Goal: Register for event/course

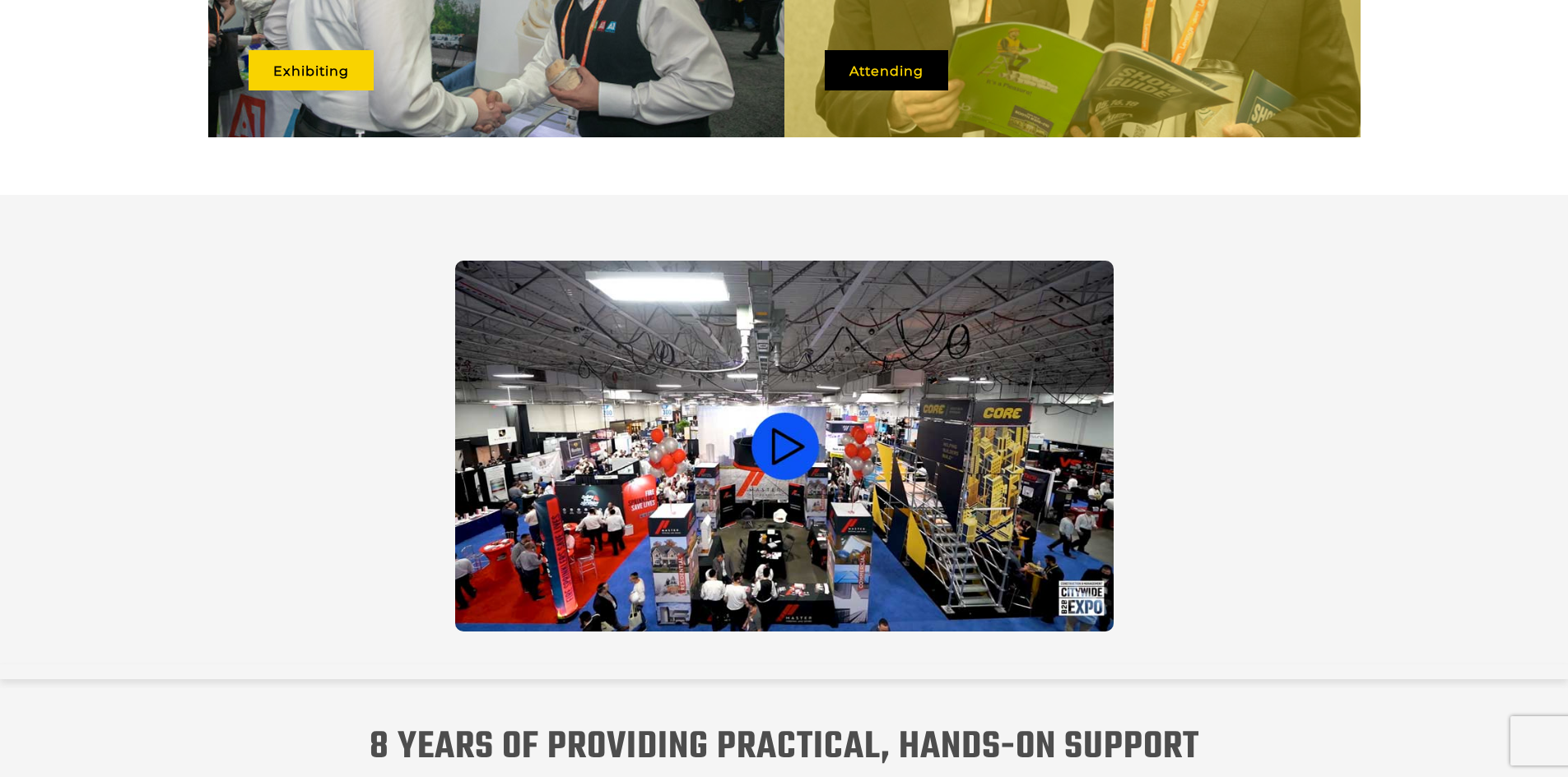
scroll to position [1070, 0]
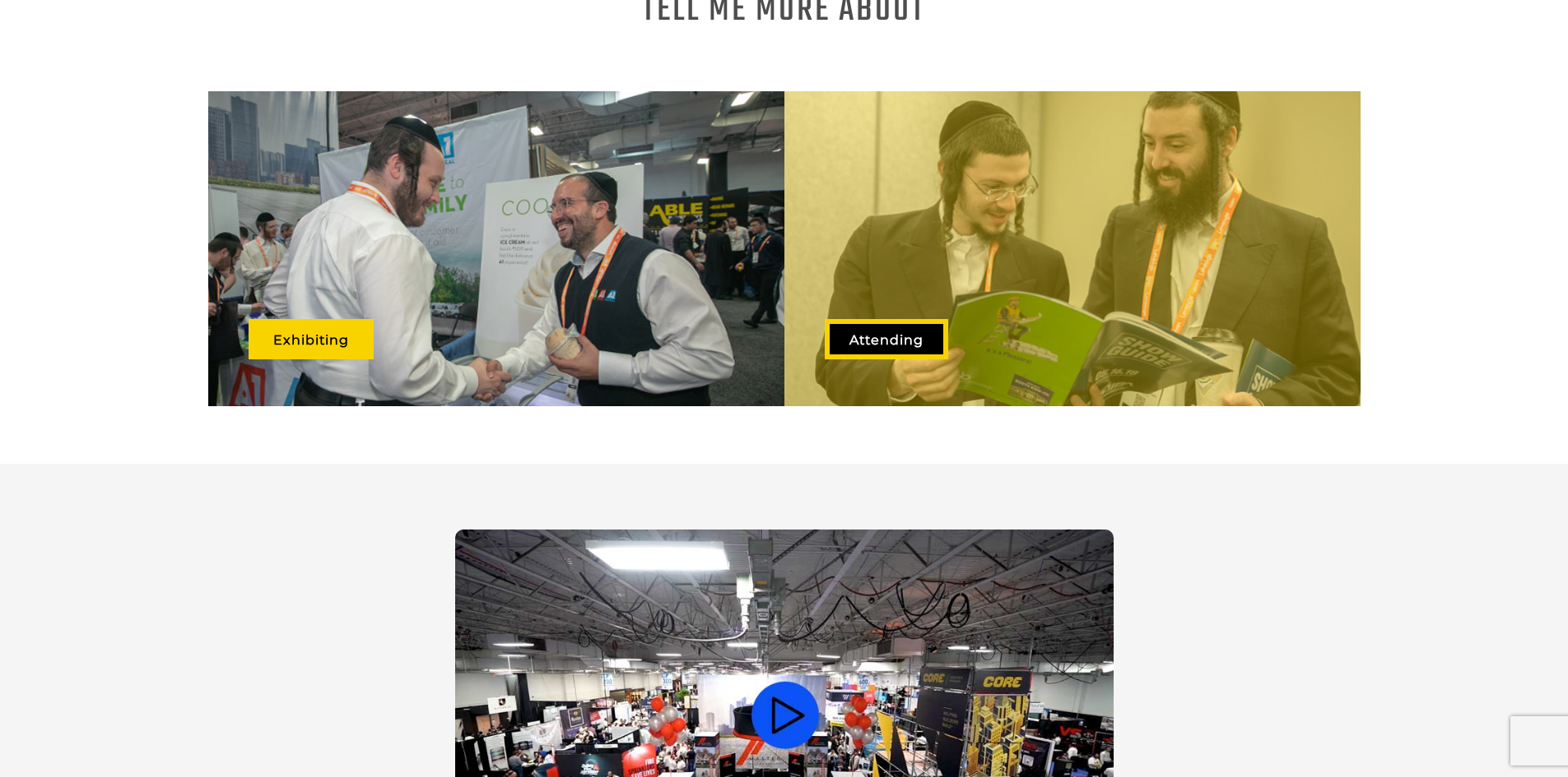
click at [1015, 229] on div "Attending" at bounding box center [1072, 249] width 576 height 315
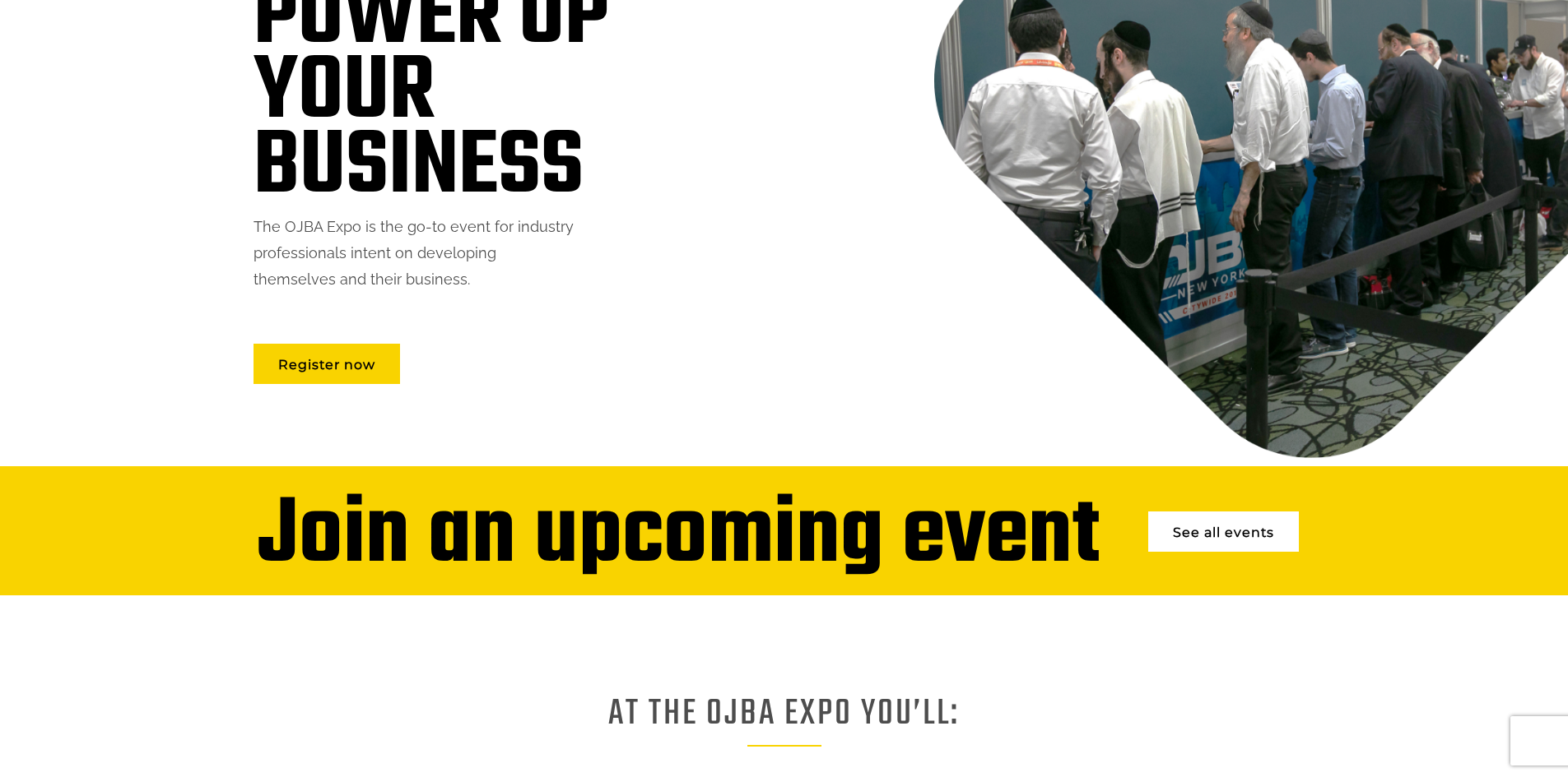
scroll to position [329, 0]
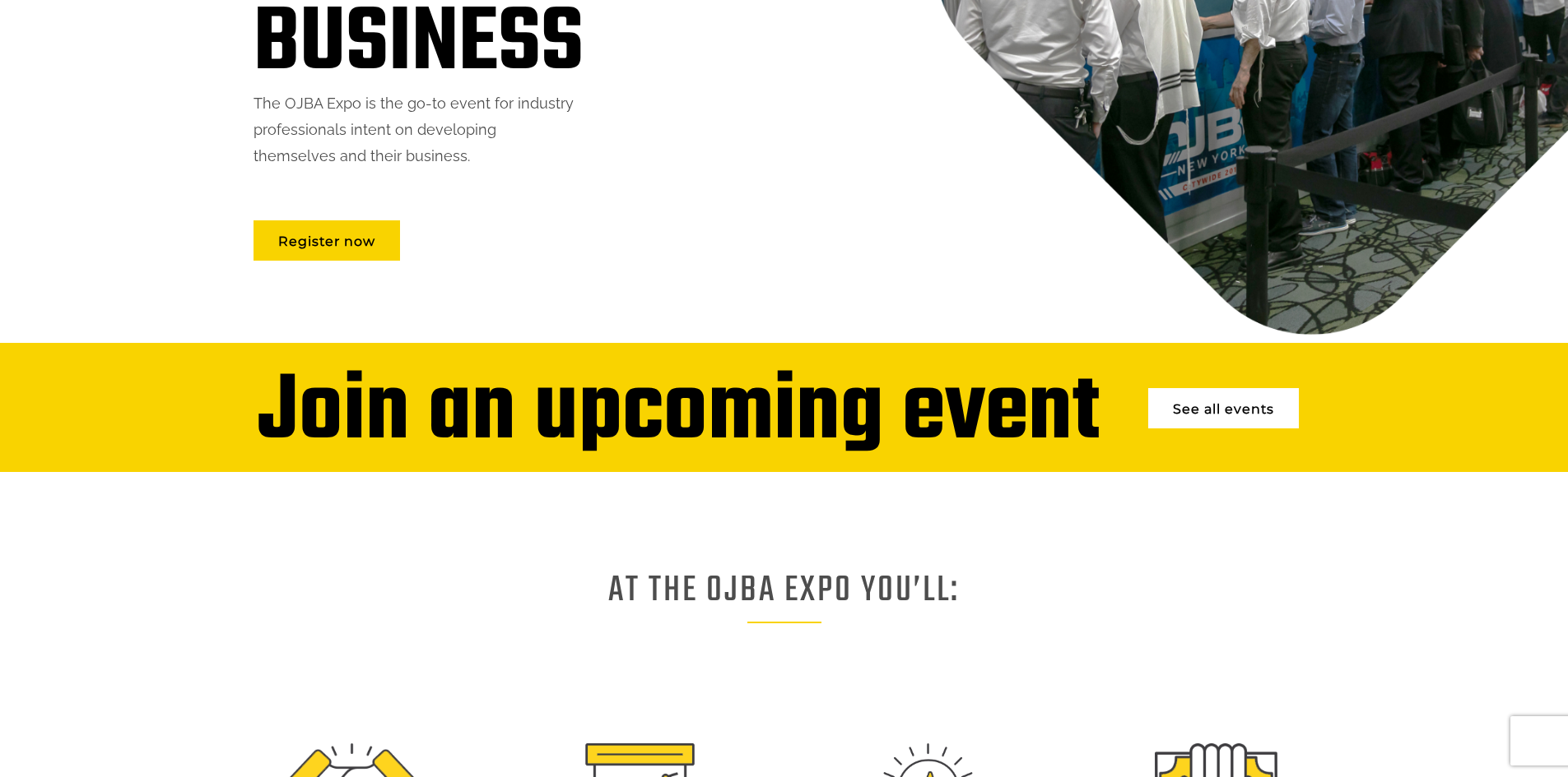
click at [1209, 419] on link "See all events" at bounding box center [1224, 408] width 151 height 40
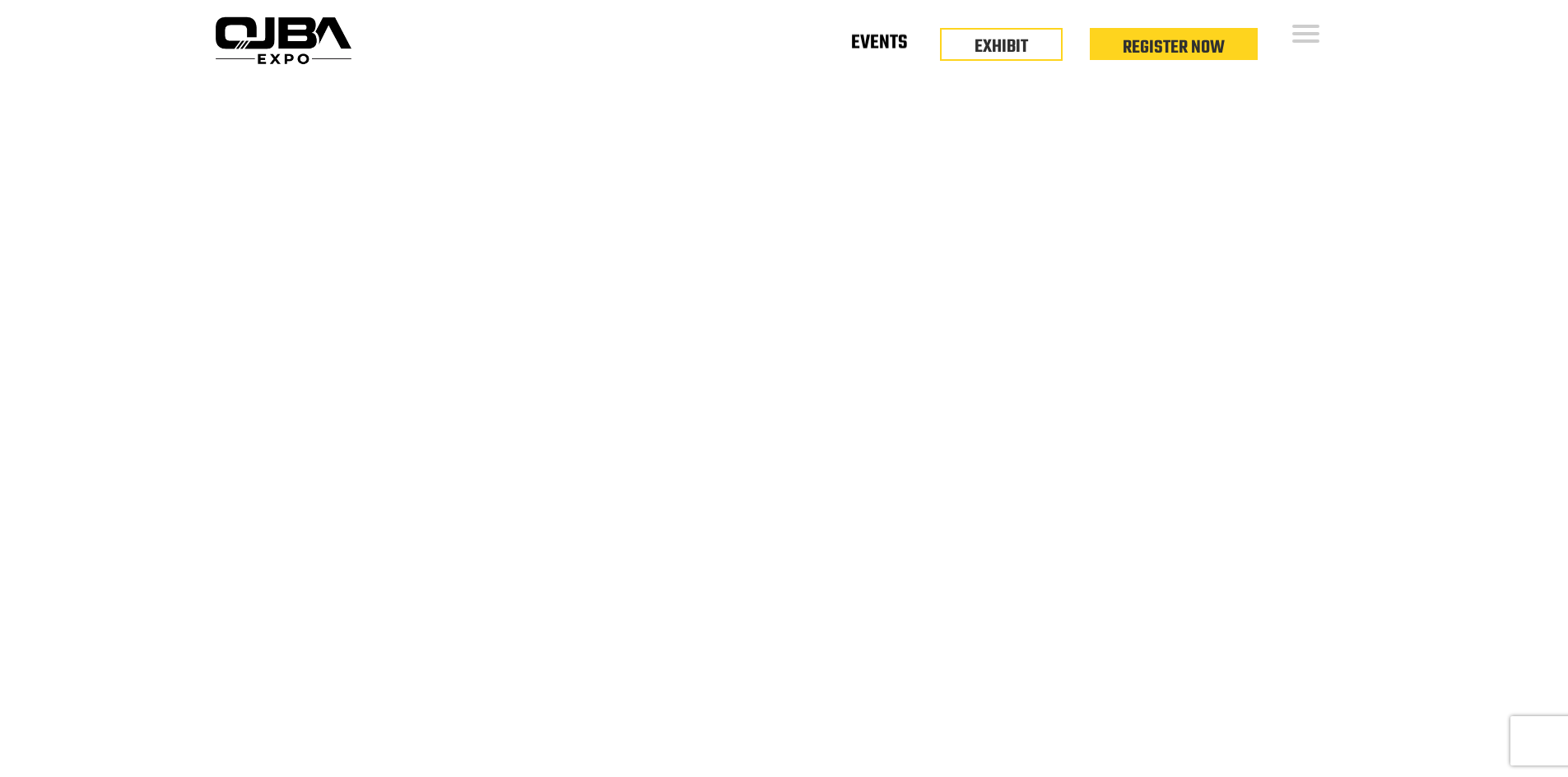
click at [897, 49] on link "Events" at bounding box center [879, 46] width 56 height 6
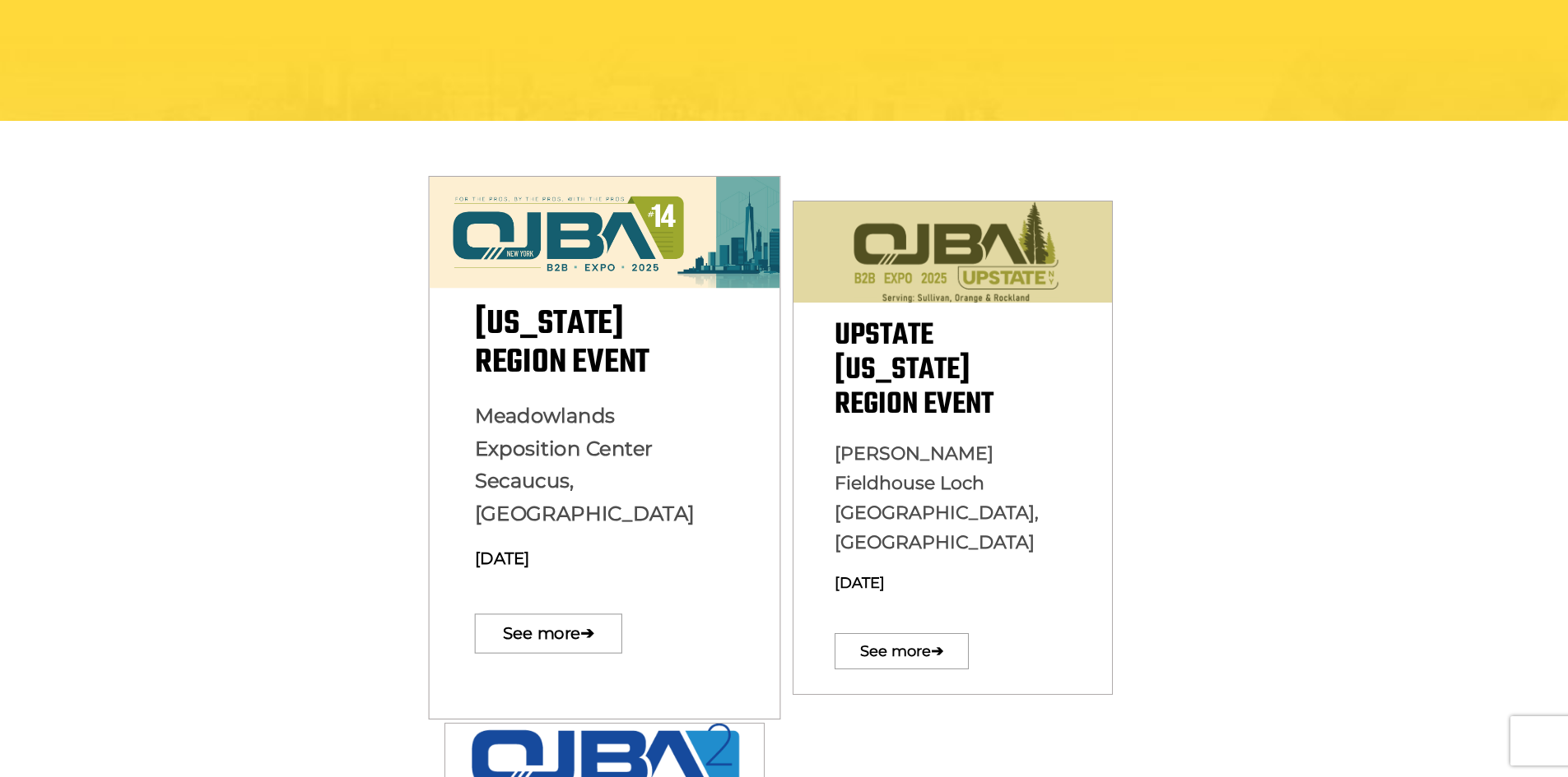
scroll to position [493, 0]
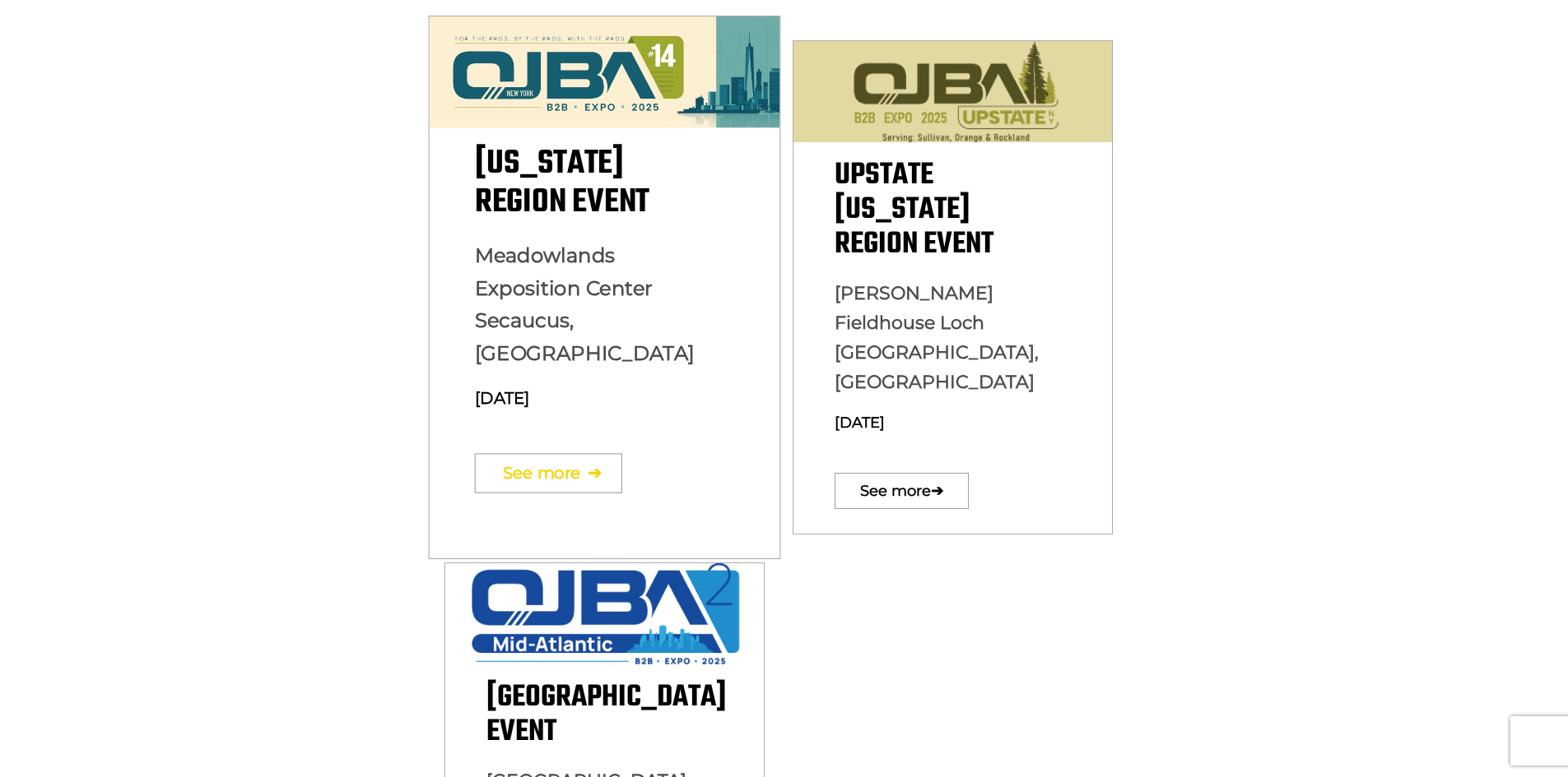
click at [600, 459] on span "➔" at bounding box center [593, 473] width 14 height 57
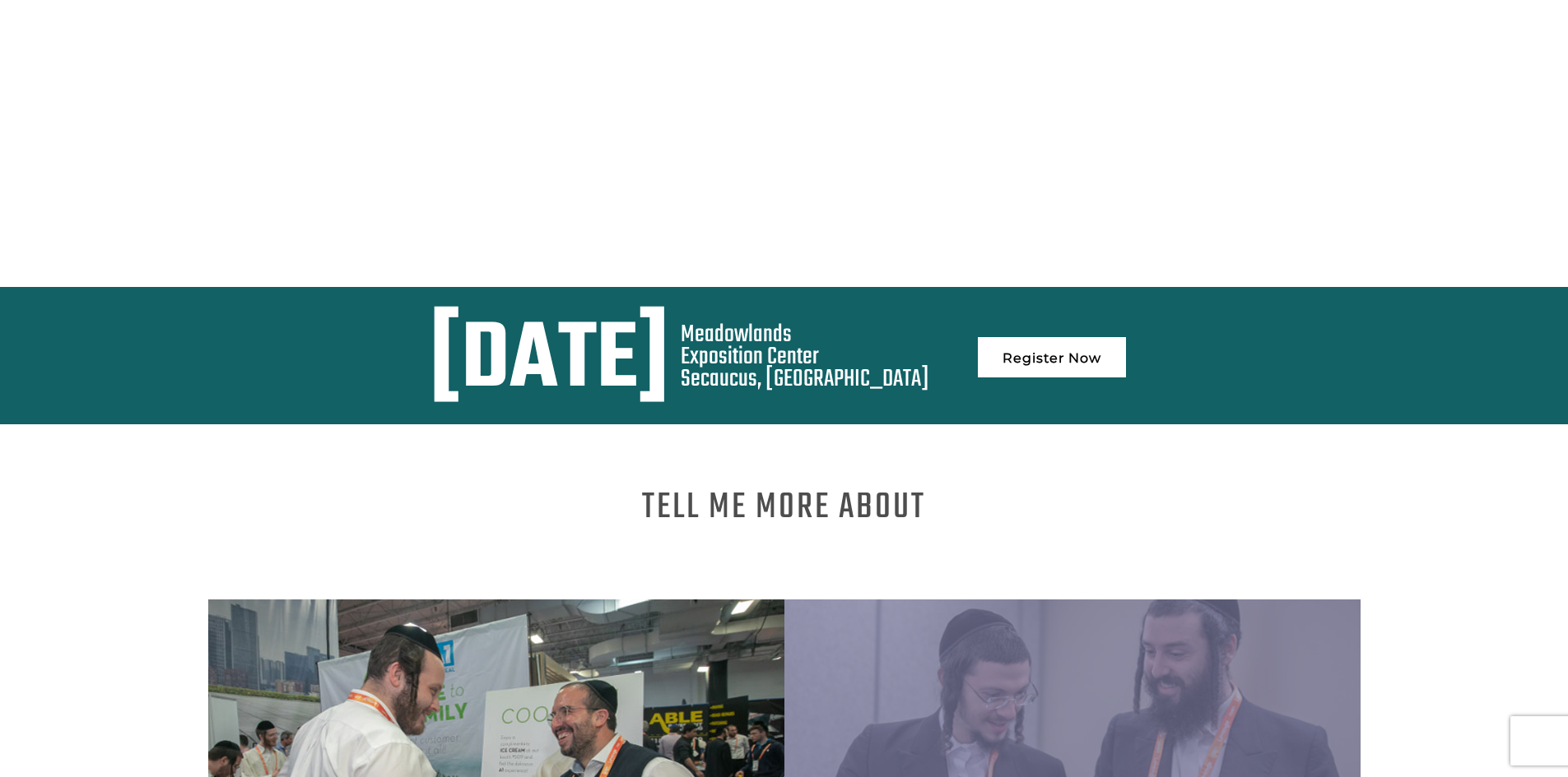
scroll to position [740, 0]
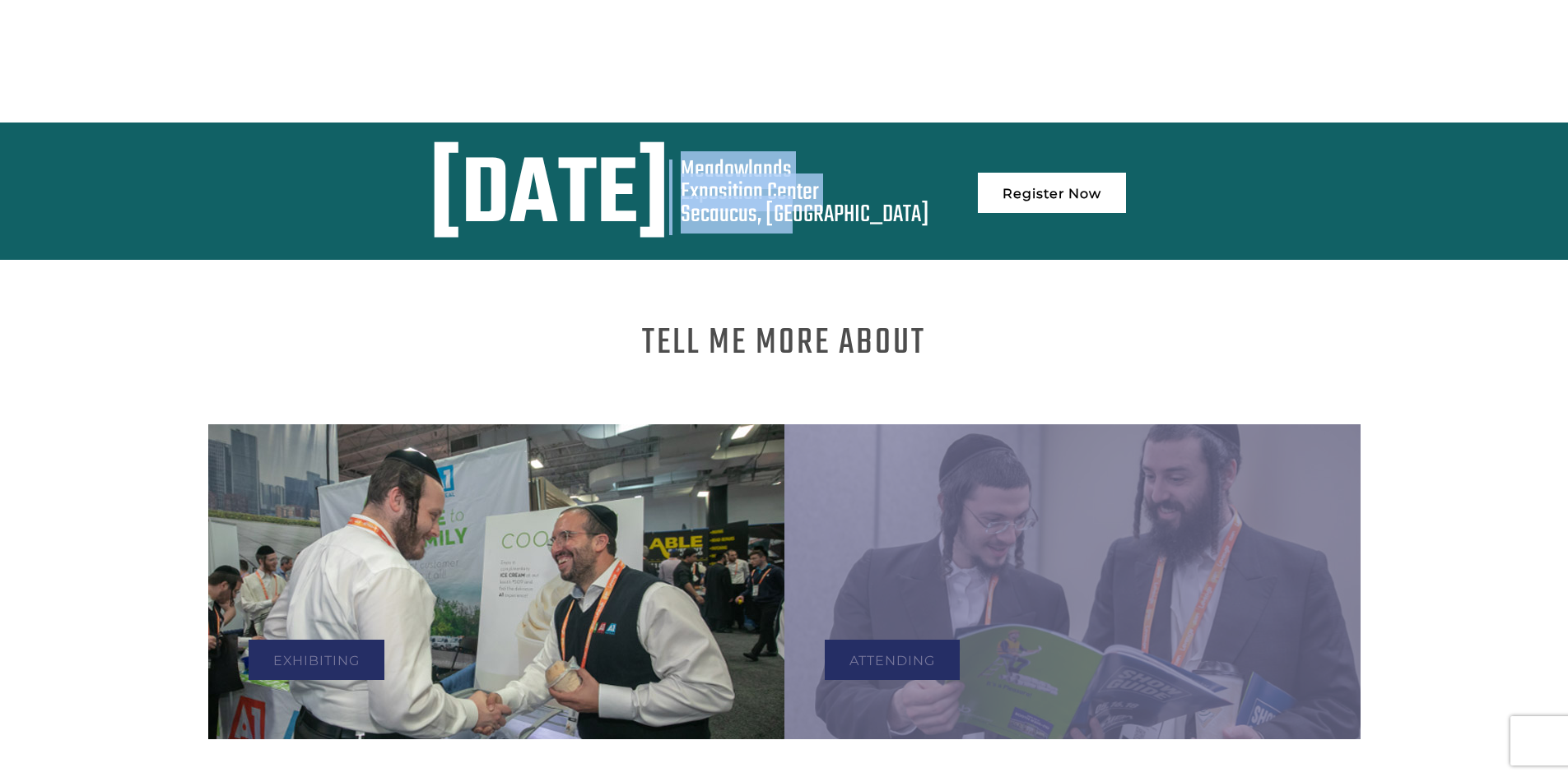
drag, startPoint x: 1051, startPoint y: 197, endPoint x: 940, endPoint y: 141, distance: 124.3
click at [940, 159] on div "[DATE][STREET_ADDRESS] Register Now" at bounding box center [784, 197] width 1127 height 75
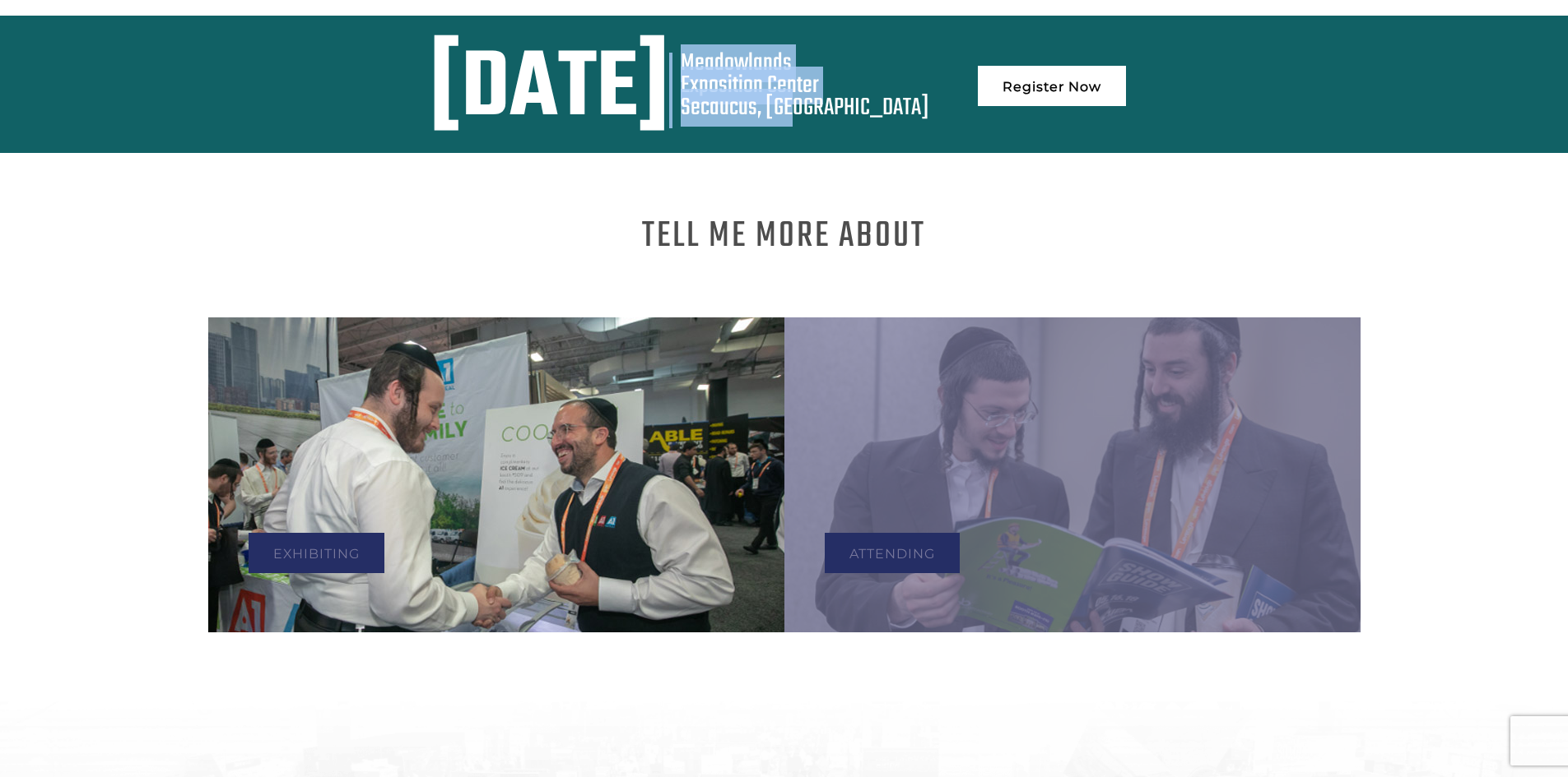
scroll to position [987, 0]
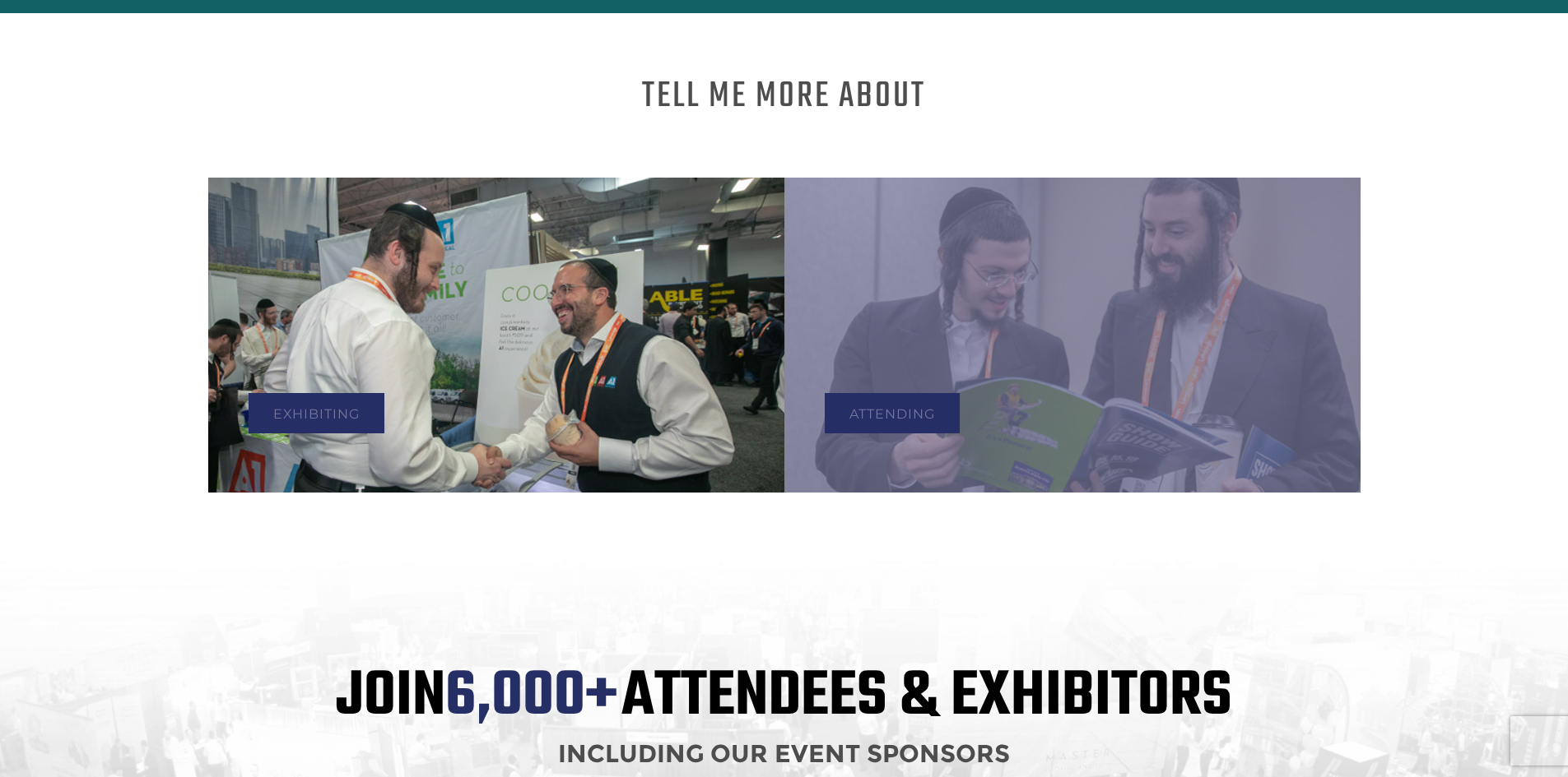
click at [786, 565] on div "Join 6,000+ Attendees & Exhibitors Including our event sponsors" at bounding box center [784, 733] width 1568 height 366
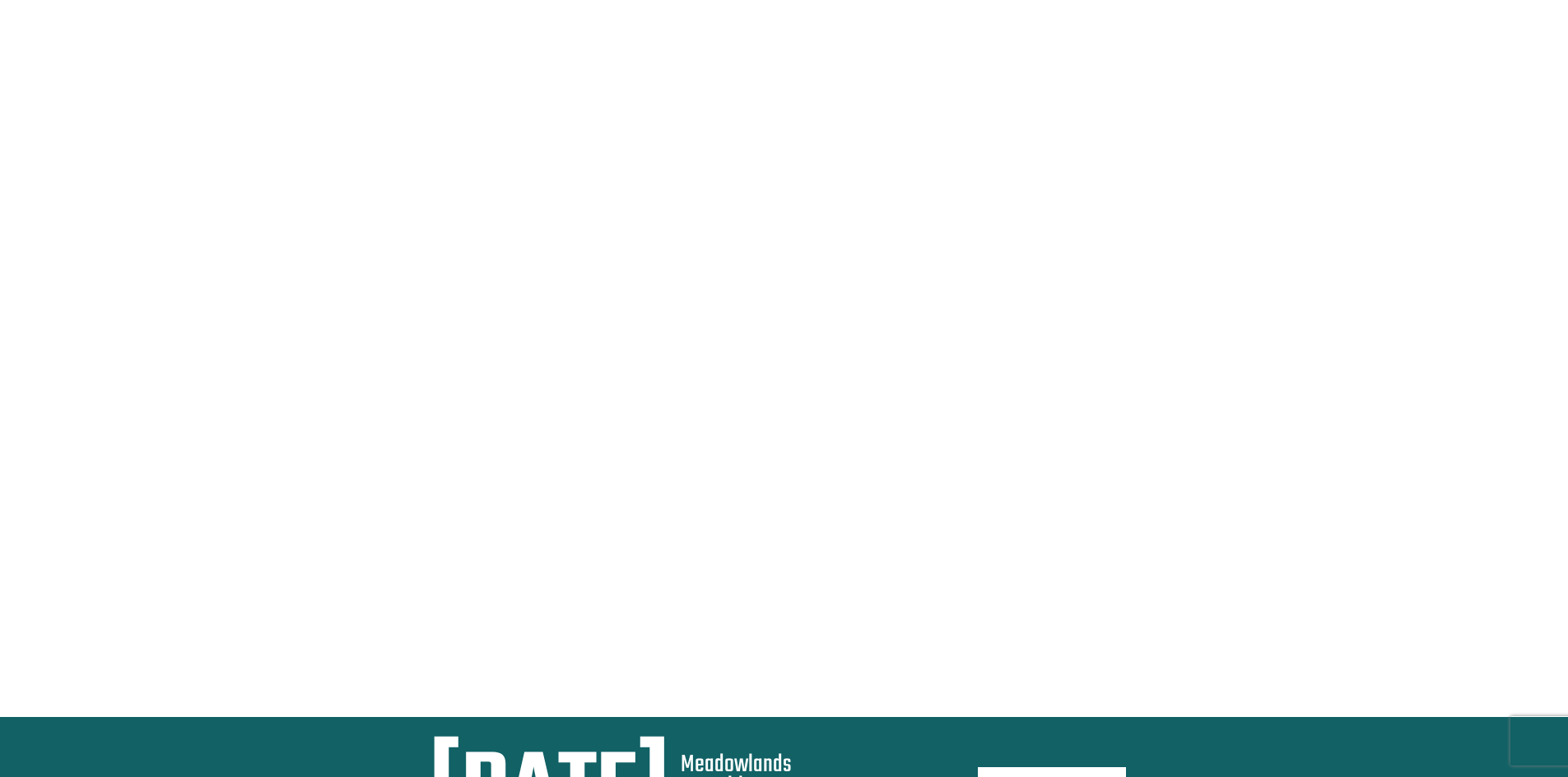
scroll to position [0, 0]
